Goal: Find specific page/section: Find specific page/section

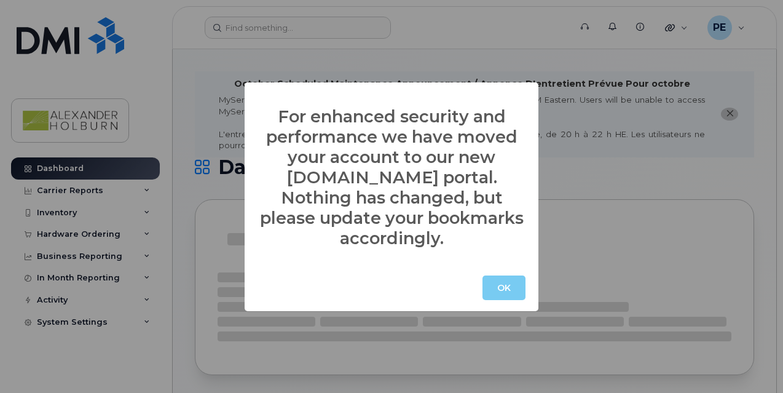
click at [510, 276] on button "OK" at bounding box center [504, 287] width 43 height 25
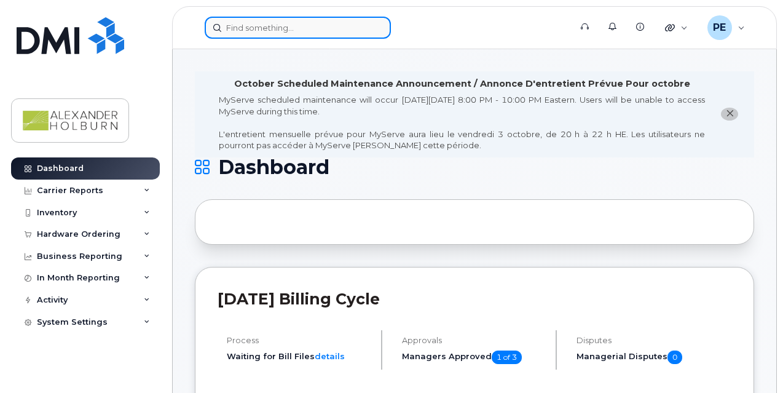
click at [256, 36] on input at bounding box center [298, 28] width 186 height 22
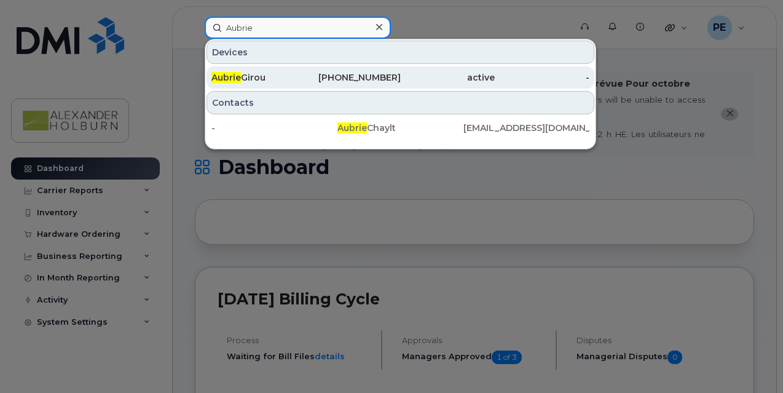
type input "Aubrie"
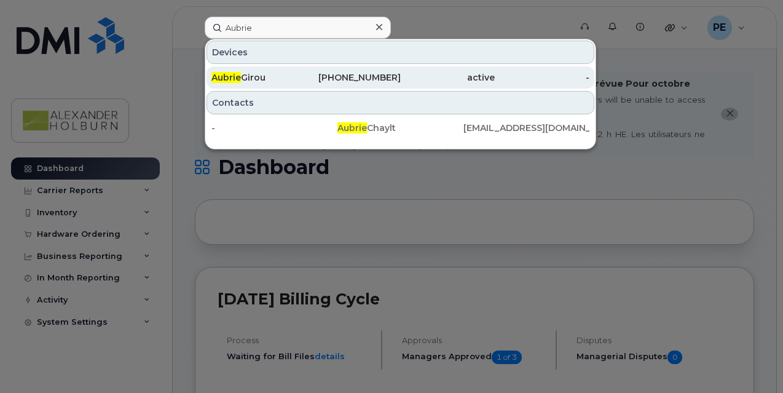
click at [266, 79] on div "Aubrie Girou" at bounding box center [258, 77] width 95 height 12
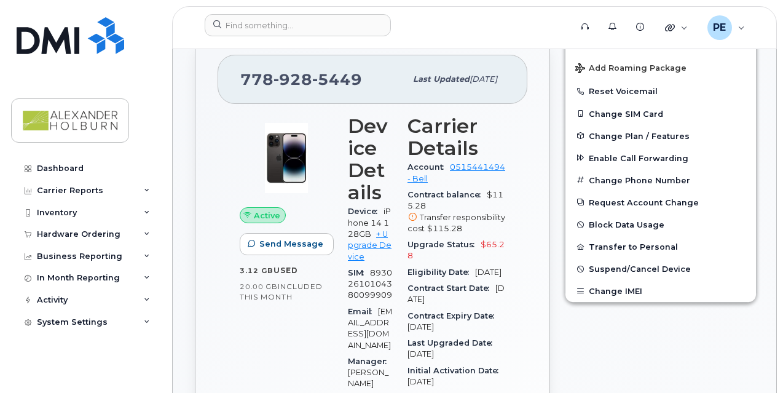
scroll to position [369, 0]
